Goal: Information Seeking & Learning: Understand process/instructions

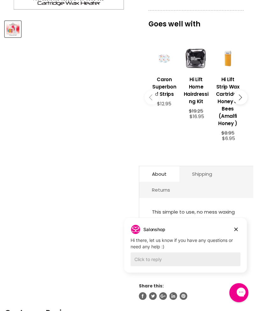
scroll to position [211, 0]
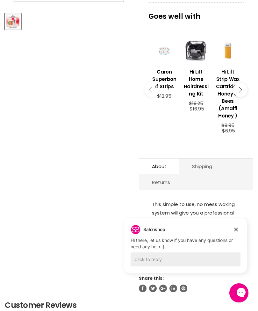
click at [200, 167] on link "Shipping" at bounding box center [201, 166] width 45 height 16
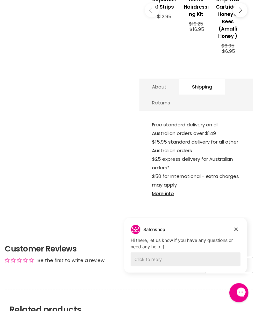
scroll to position [291, 0]
click at [165, 196] on link "More info" at bounding box center [163, 193] width 22 height 7
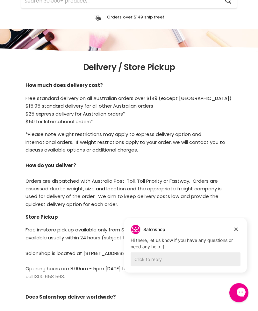
scroll to position [49, 0]
